Goal: Navigation & Orientation: Find specific page/section

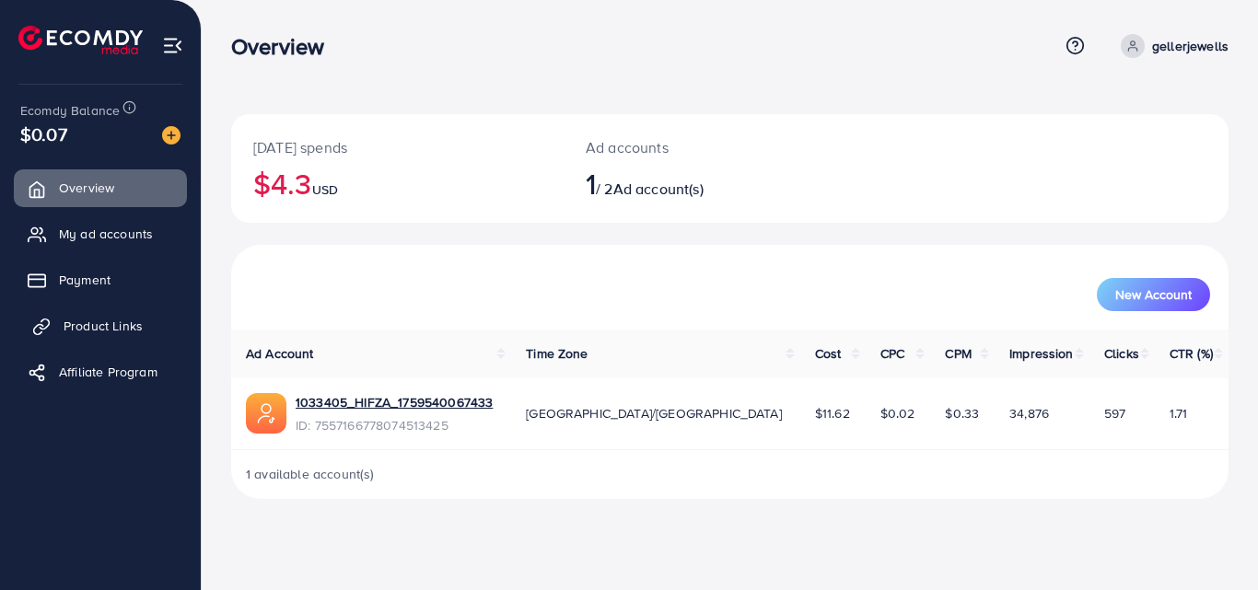
click at [111, 321] on span "Product Links" at bounding box center [103, 326] width 79 height 18
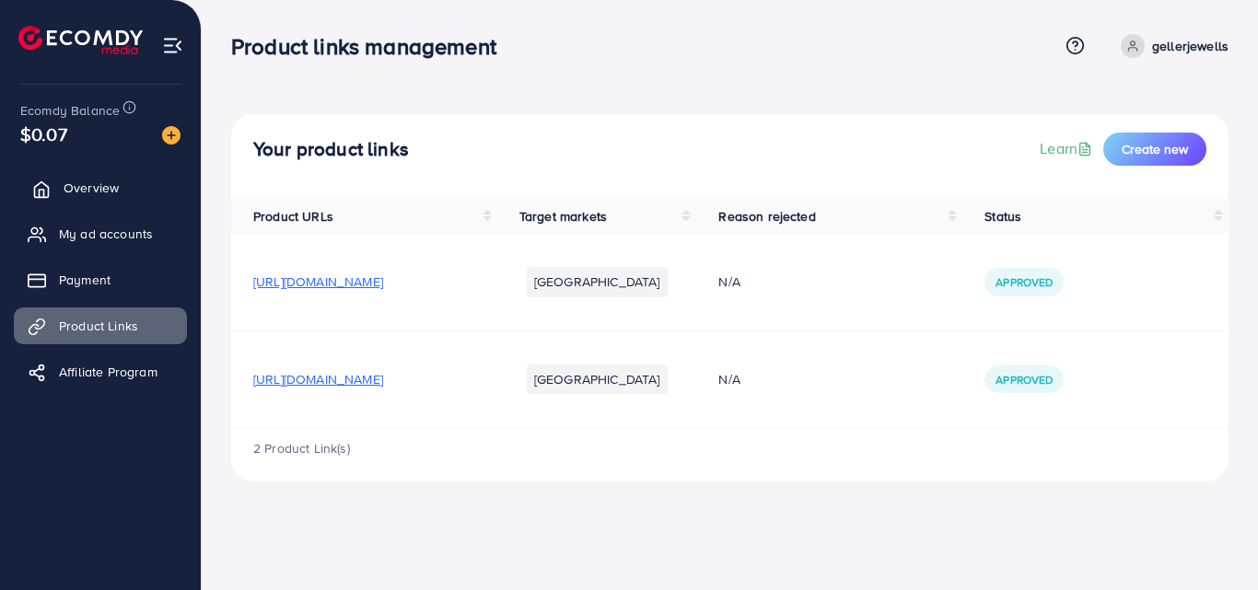
click at [103, 197] on span "Overview" at bounding box center [91, 188] width 55 height 18
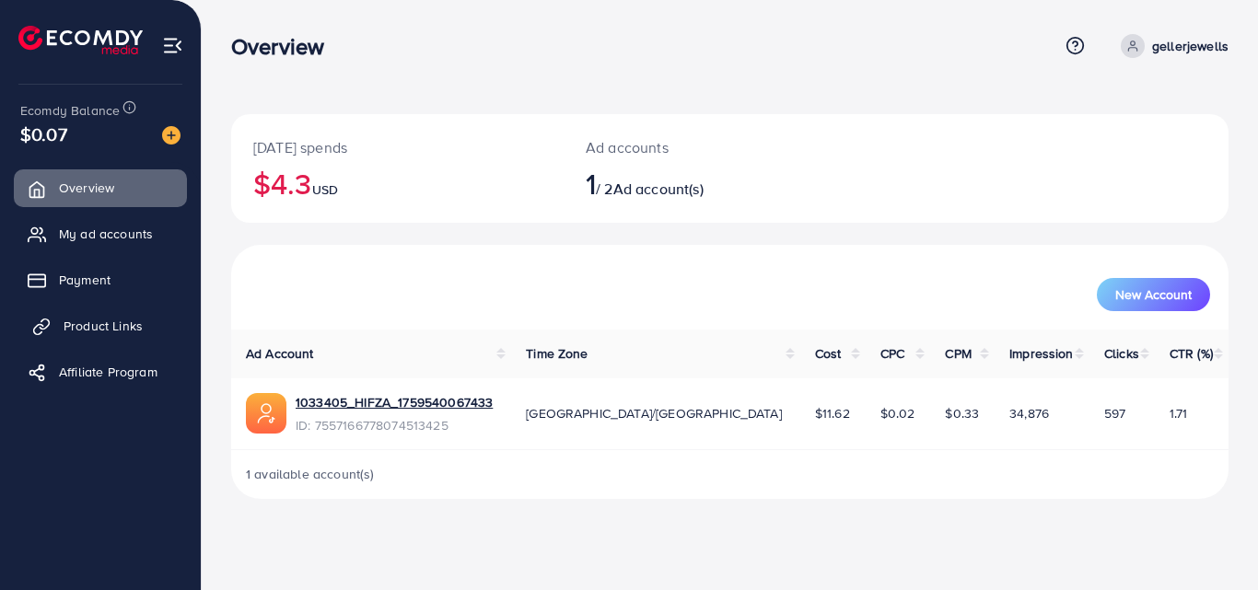
click at [81, 322] on span "Product Links" at bounding box center [103, 326] width 79 height 18
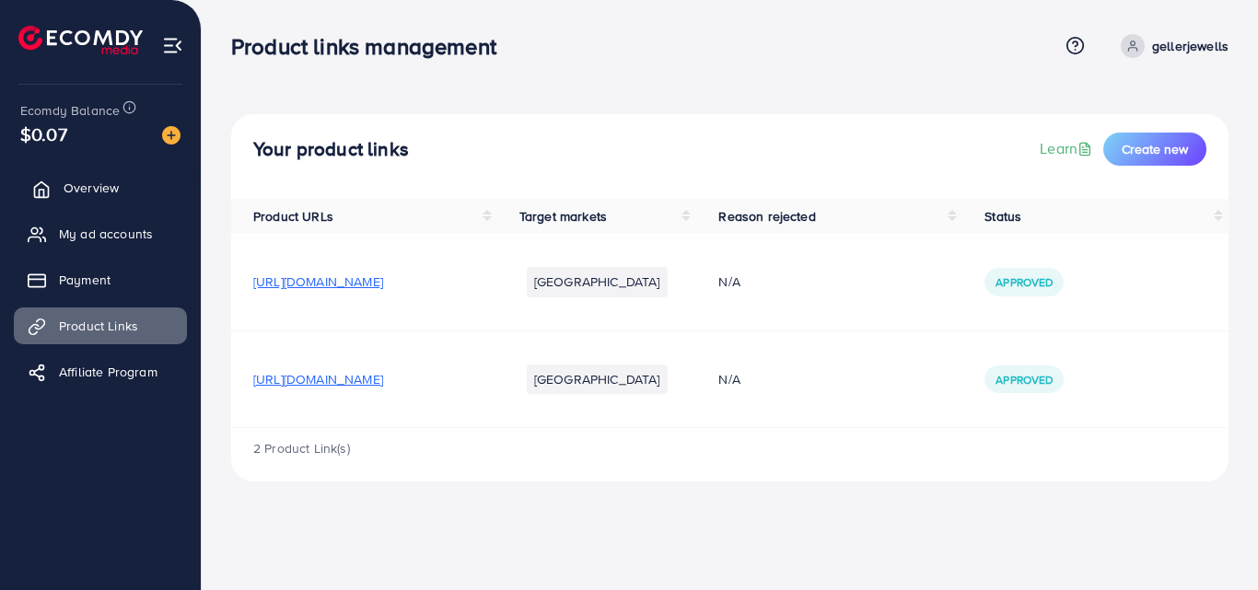
click at [81, 183] on span "Overview" at bounding box center [91, 188] width 55 height 18
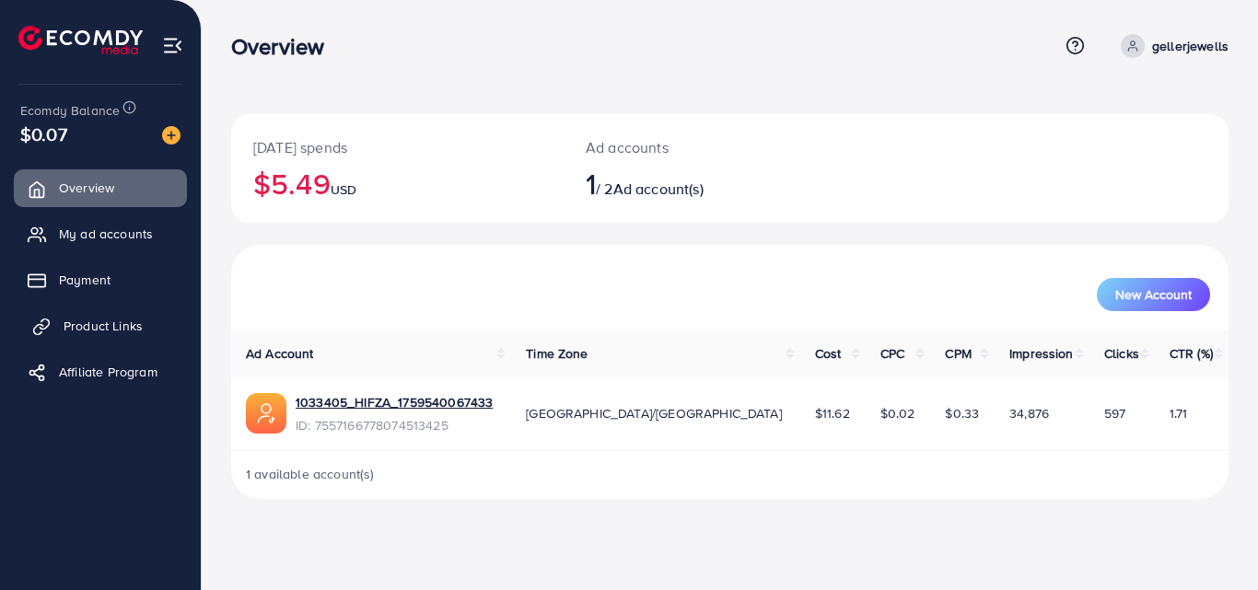
click at [85, 325] on span "Product Links" at bounding box center [103, 326] width 79 height 18
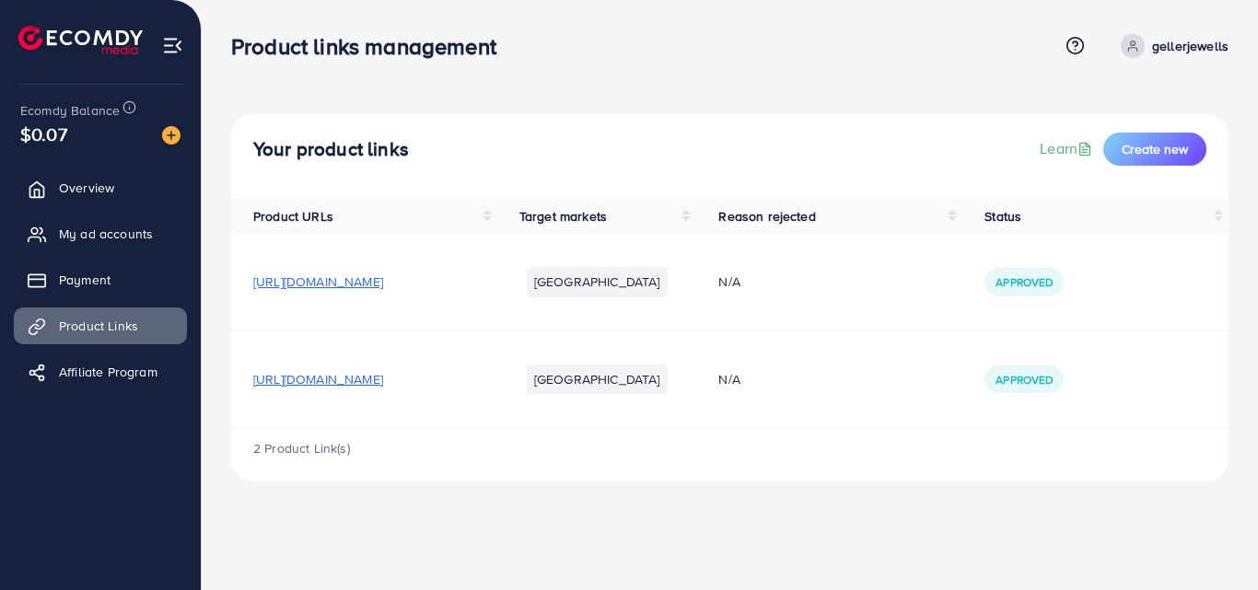
click at [383, 382] on span "[URL][DOMAIN_NAME]" at bounding box center [318, 379] width 130 height 18
